Goal: Entertainment & Leisure: Consume media (video, audio)

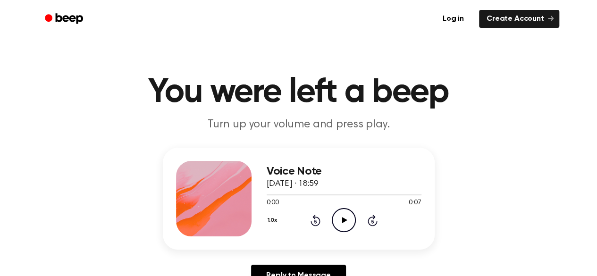
click at [350, 217] on icon "Play Audio" at bounding box center [344, 220] width 24 height 24
click at [346, 221] on icon "Play Audio" at bounding box center [344, 220] width 24 height 24
click at [343, 224] on icon "Play Audio" at bounding box center [344, 220] width 24 height 24
click at [268, 195] on span at bounding box center [269, 195] width 8 height 8
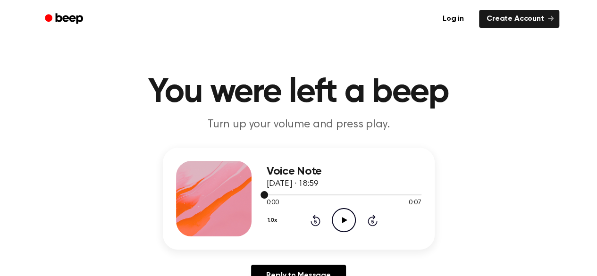
drag, startPoint x: 268, startPoint y: 195, endPoint x: 261, endPoint y: 198, distance: 7.2
click at [261, 196] on span at bounding box center [264, 195] width 8 height 8
click at [338, 222] on icon "Play Audio" at bounding box center [344, 220] width 24 height 24
click at [342, 220] on icon at bounding box center [344, 220] width 5 height 6
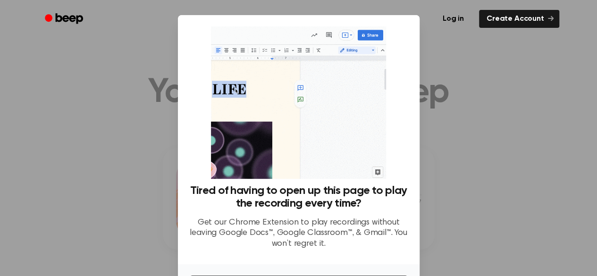
click at [503, 66] on div at bounding box center [298, 138] width 597 height 276
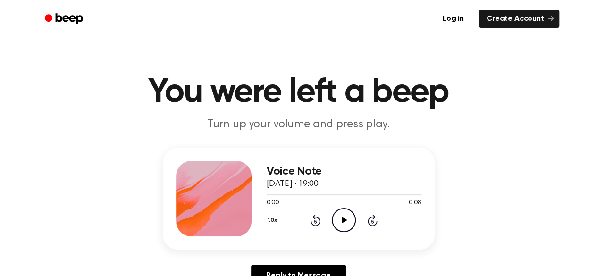
click at [340, 215] on icon "Play Audio" at bounding box center [344, 220] width 24 height 24
click at [336, 225] on icon "Play Audio" at bounding box center [344, 220] width 24 height 24
click at [349, 226] on icon "Play Audio" at bounding box center [344, 220] width 24 height 24
click at [344, 221] on icon at bounding box center [344, 220] width 5 height 6
click at [345, 218] on icon "Play Audio" at bounding box center [344, 220] width 24 height 24
